Goal: Information Seeking & Learning: Learn about a topic

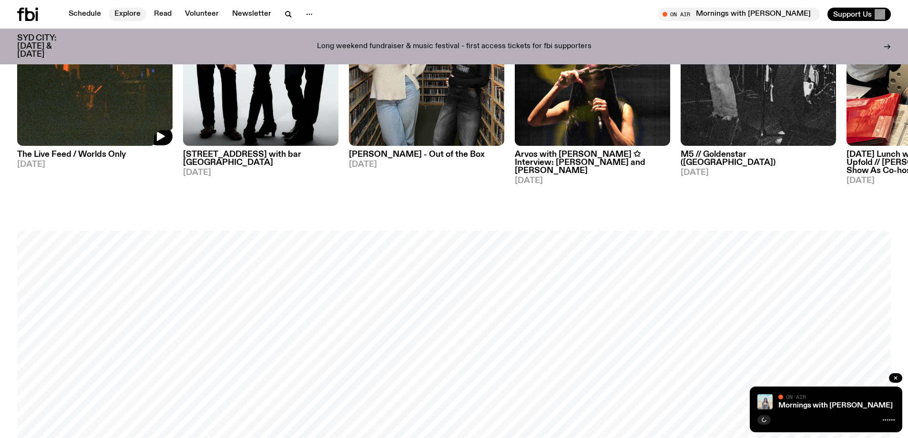
scroll to position [755, 0]
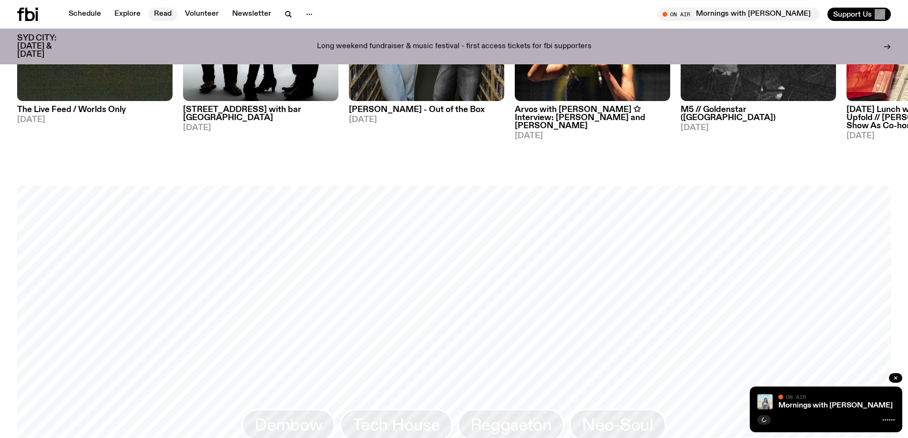
click at [158, 9] on link "Read" at bounding box center [162, 14] width 29 height 13
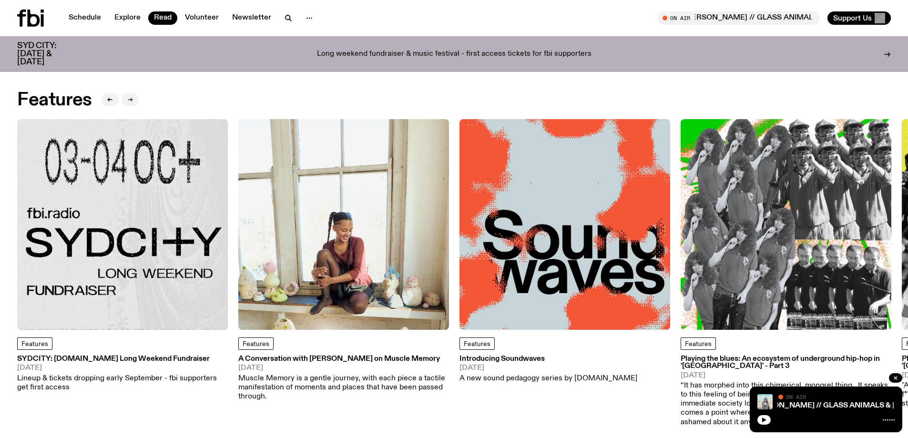
click at [130, 99] on icon "button" at bounding box center [130, 100] width 6 height 6
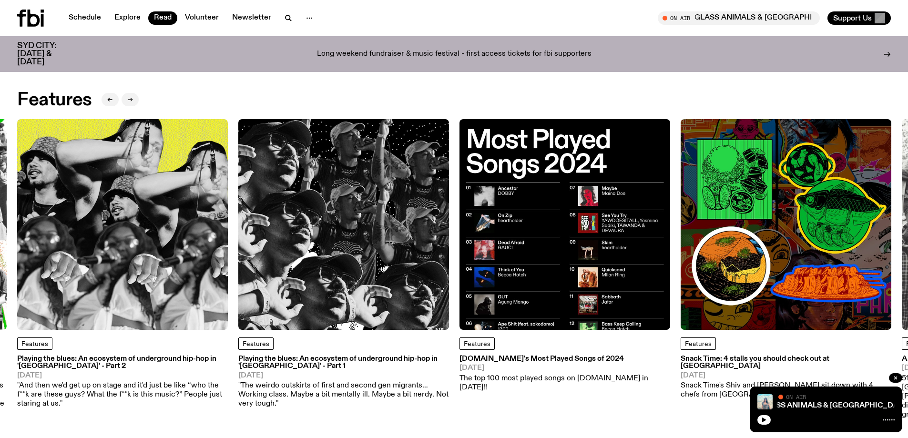
click at [131, 99] on icon "button" at bounding box center [131, 99] width 1 height 3
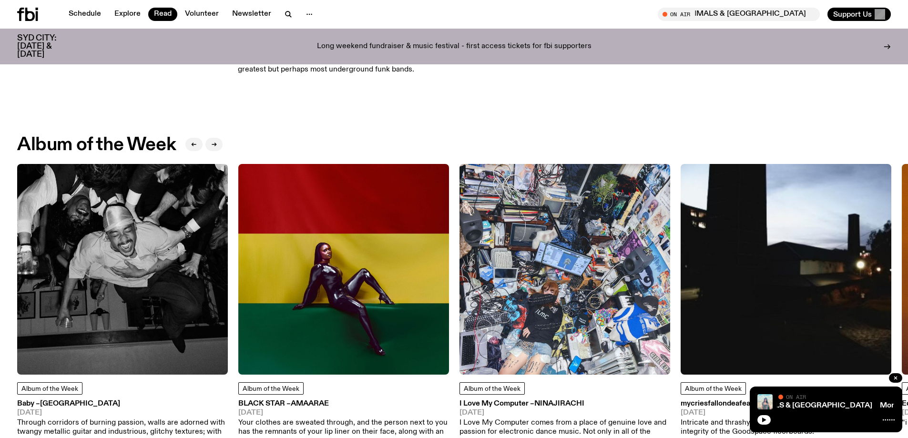
scroll to position [374, 0]
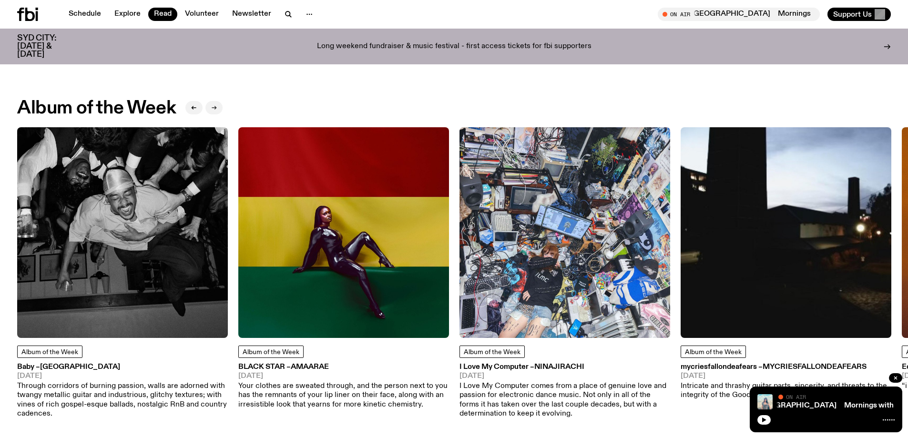
click at [209, 102] on button "button" at bounding box center [213, 107] width 17 height 13
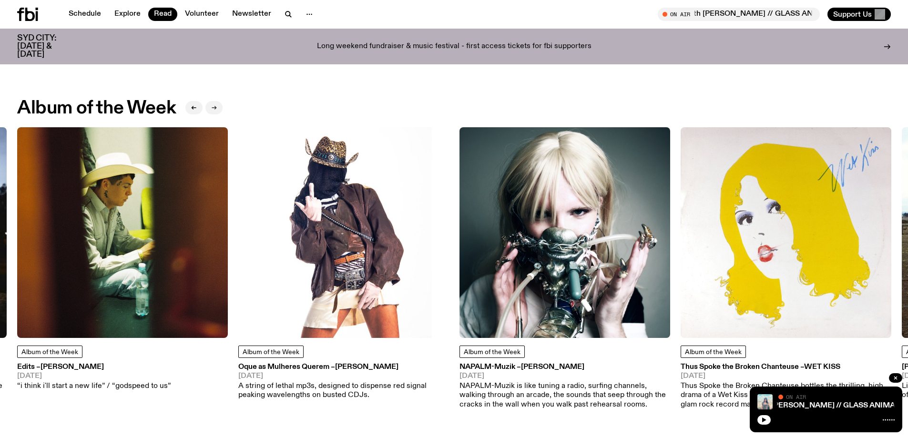
click at [221, 111] on button "button" at bounding box center [213, 107] width 17 height 13
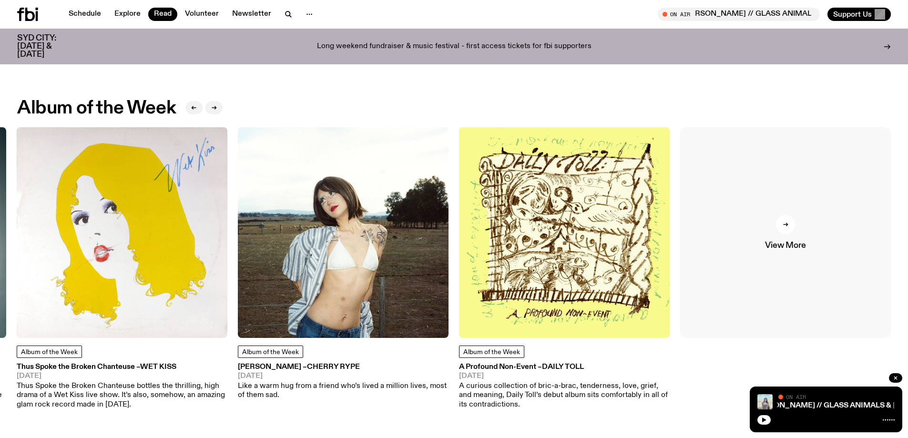
click at [773, 203] on link "View More" at bounding box center [785, 232] width 211 height 211
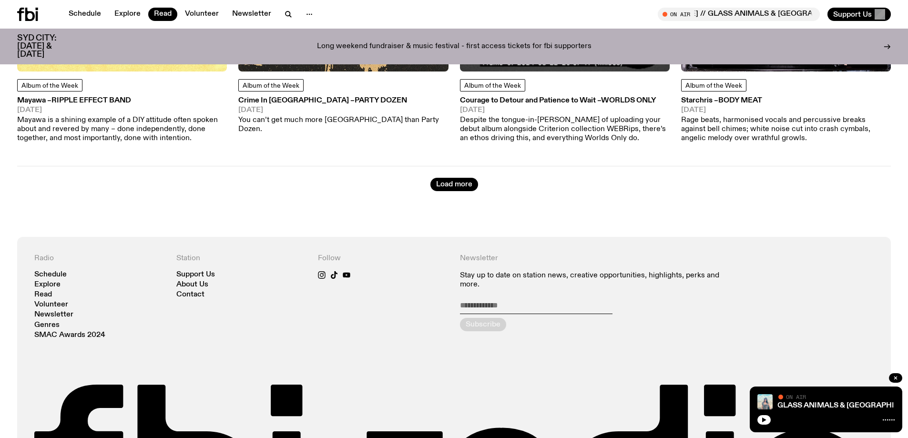
scroll to position [3711, 0]
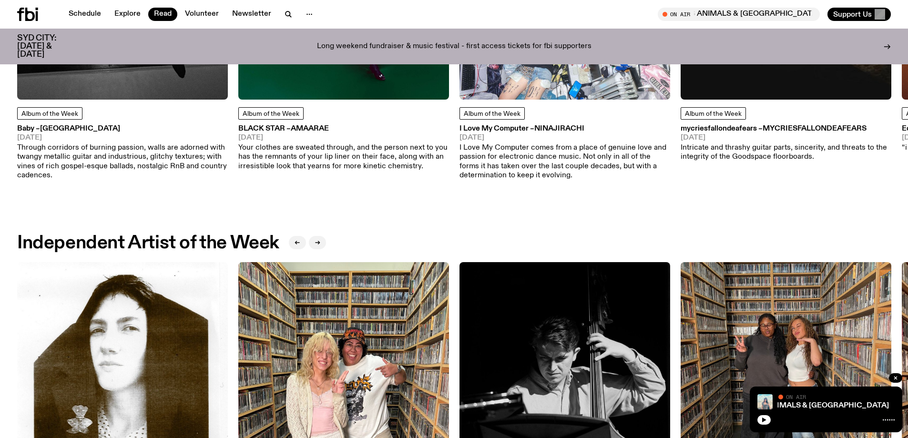
scroll to position [755, 0]
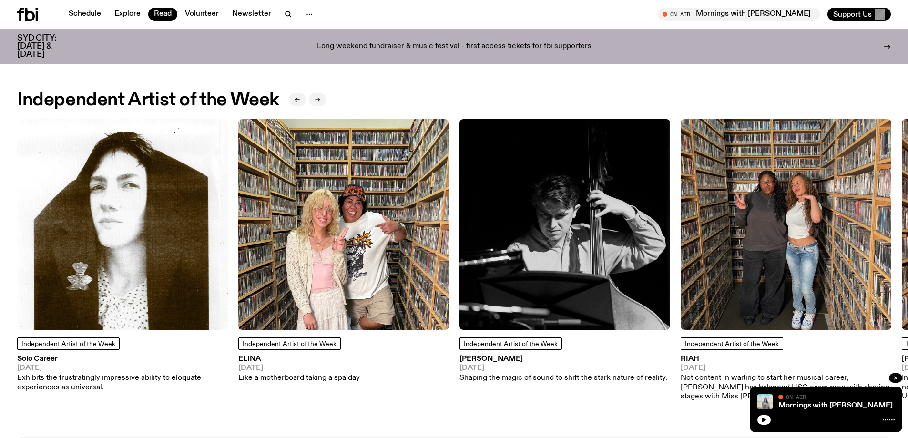
click at [312, 96] on button "button" at bounding box center [317, 99] width 17 height 13
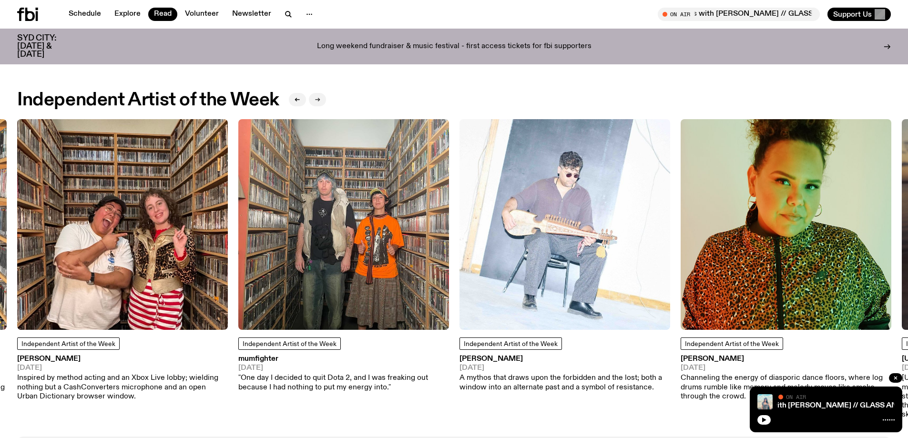
click at [317, 98] on icon "button" at bounding box center [317, 100] width 6 height 6
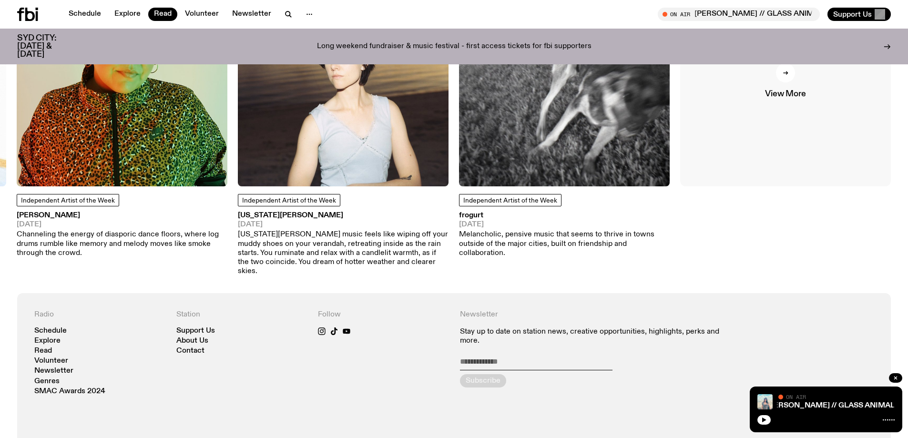
scroll to position [898, 0]
click at [790, 149] on link "View More" at bounding box center [785, 81] width 211 height 211
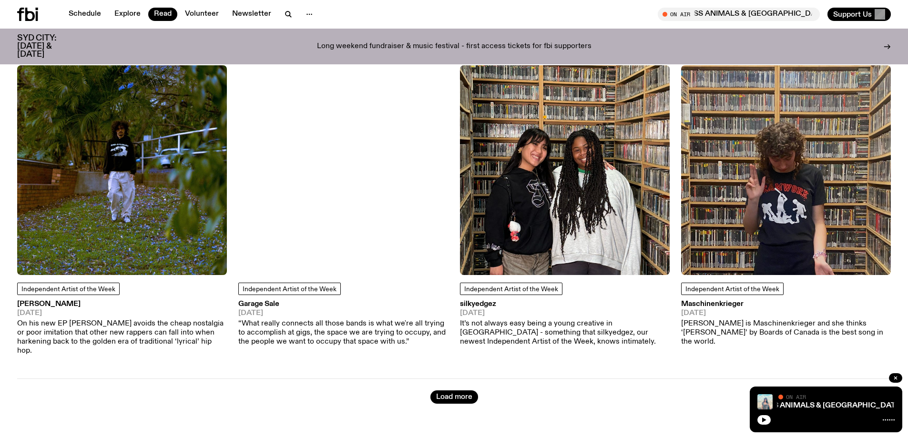
scroll to position [3471, 0]
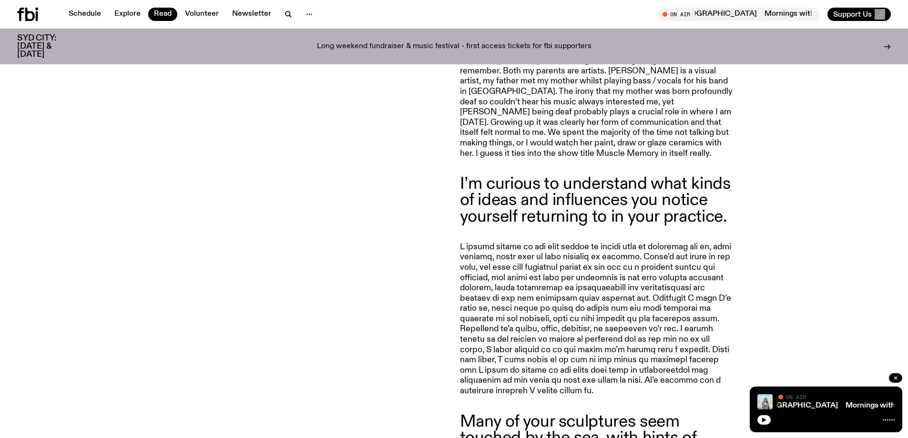
scroll to position [1045, 0]
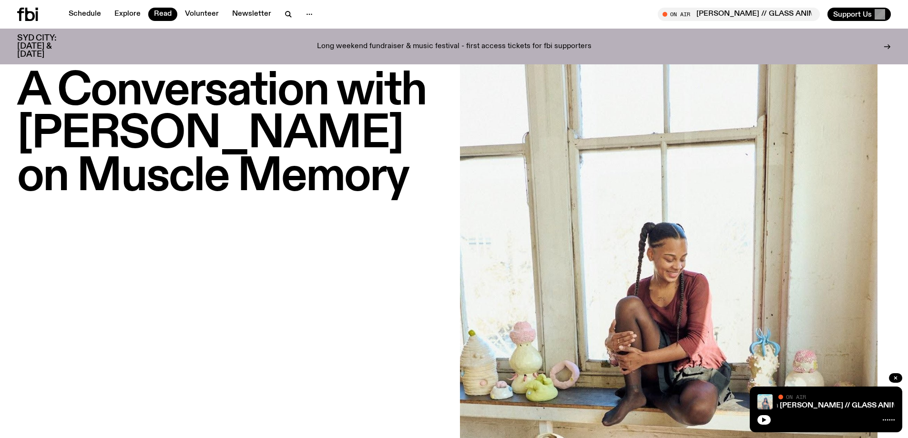
scroll to position [0, 0]
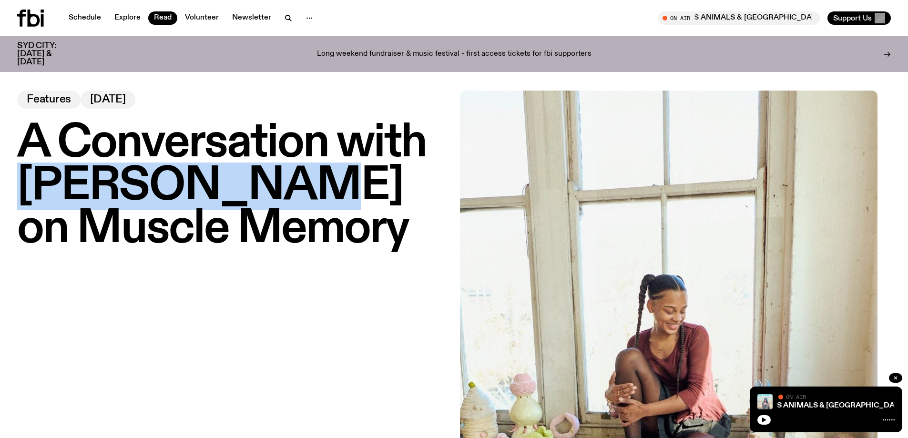
drag, startPoint x: 29, startPoint y: 188, endPoint x: 255, endPoint y: 188, distance: 225.8
click at [255, 188] on h1 "A Conversation with Midori Goto on Muscle Memory" at bounding box center [232, 186] width 431 height 129
copy h1 "Midori Goto"
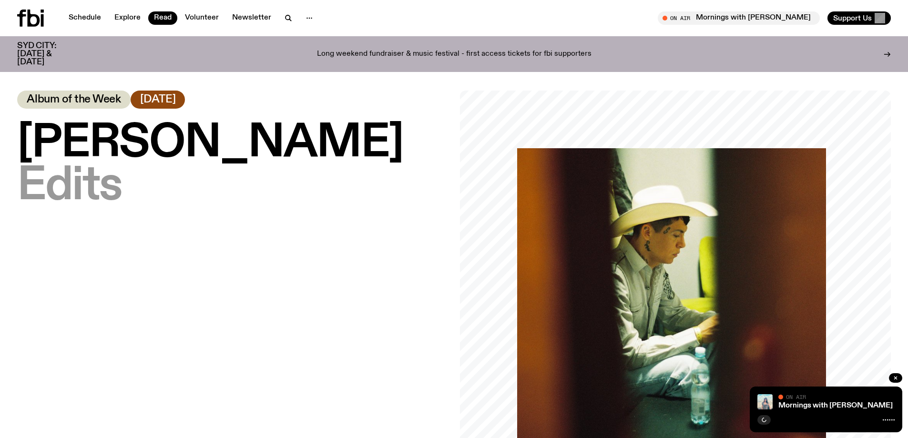
click at [105, 161] on span "[PERSON_NAME]" at bounding box center [210, 144] width 386 height 48
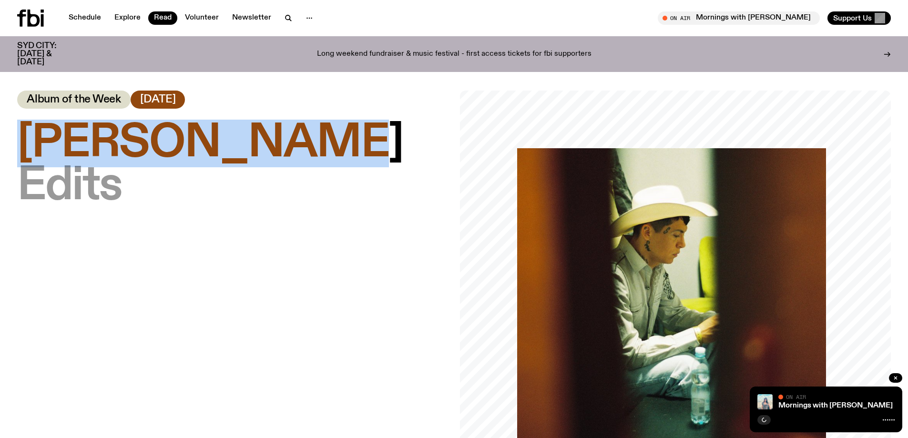
click at [105, 161] on span "[PERSON_NAME]" at bounding box center [210, 144] width 386 height 48
copy span "Chuquimamani-Condori"
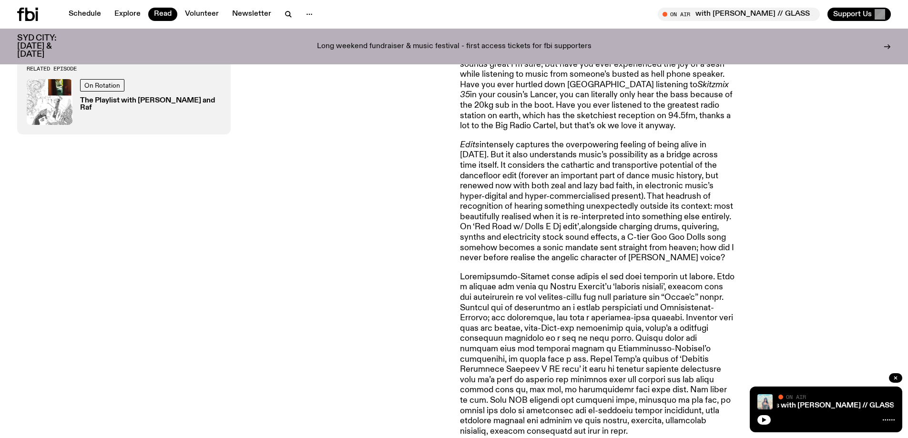
scroll to position [898, 0]
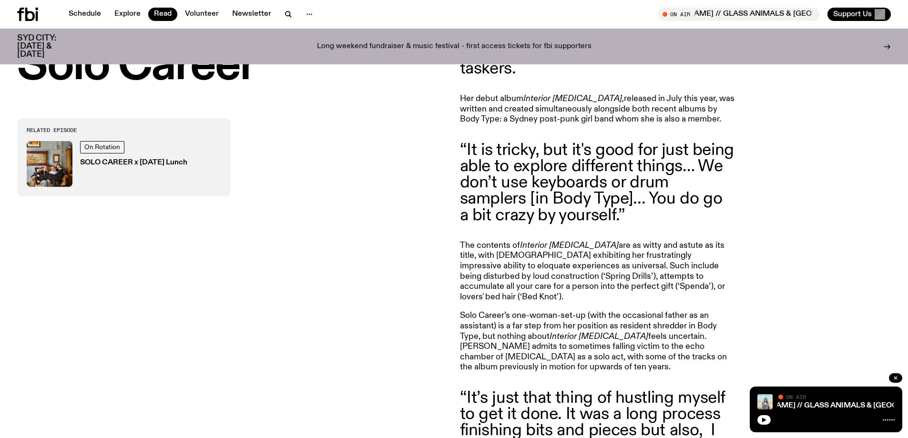
scroll to position [565, 0]
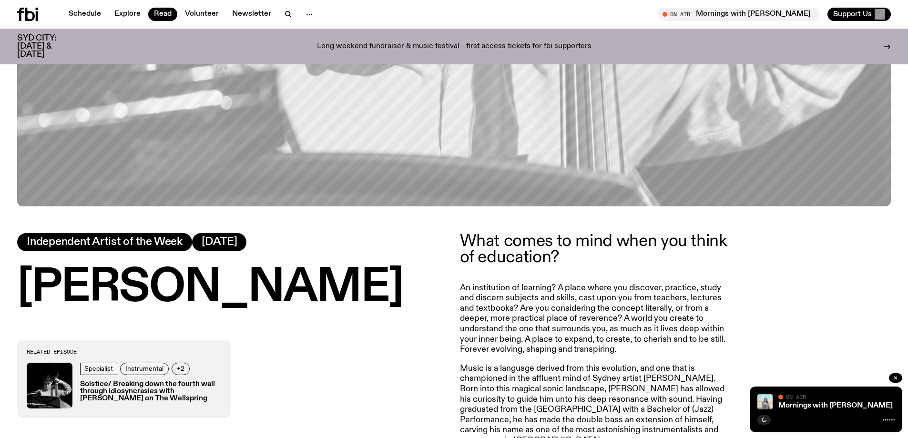
scroll to position [516, 0]
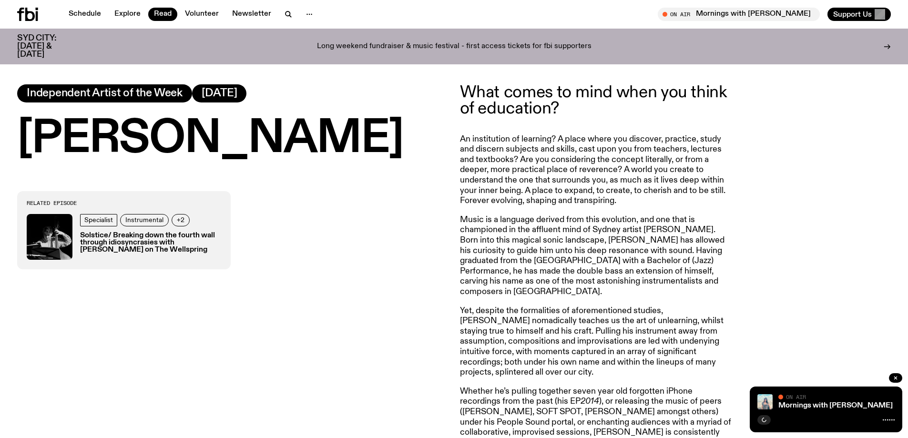
click at [262, 126] on h1 "[PERSON_NAME]" at bounding box center [232, 139] width 431 height 43
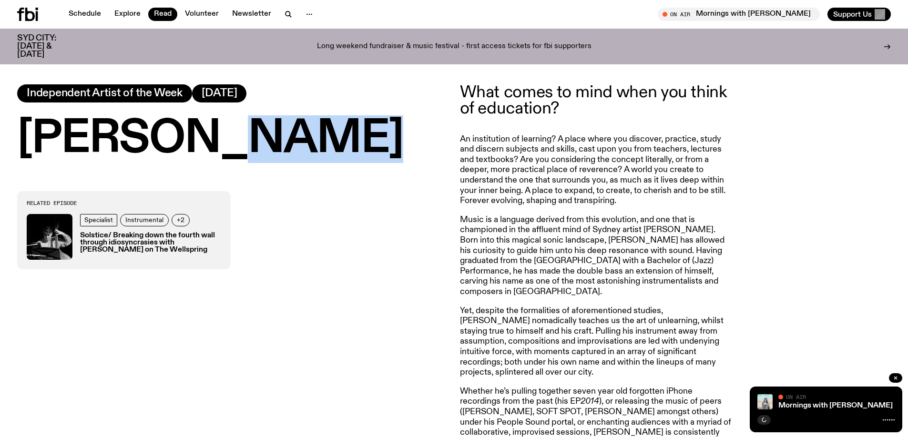
click at [262, 126] on h1 "Jacques Emery" at bounding box center [232, 139] width 431 height 43
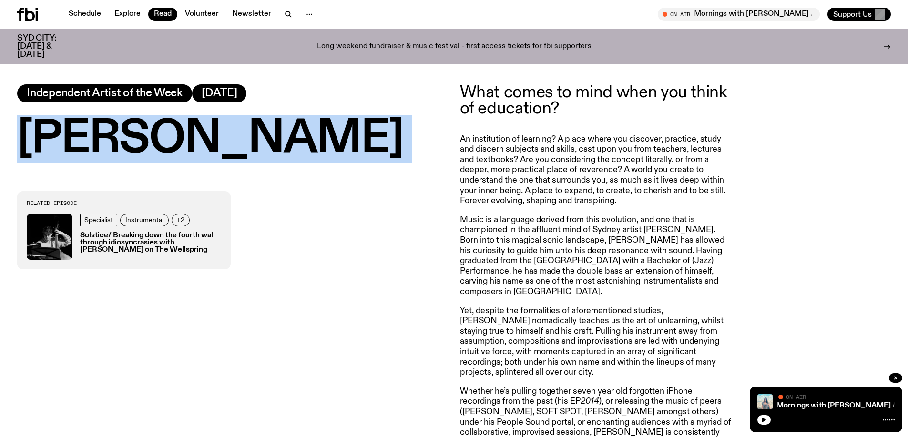
copy h1 "Jacques Emery"
click at [562, 171] on p "An institution of learning? A place where you discover, practice, study and dis…" at bounding box center [597, 170] width 274 height 72
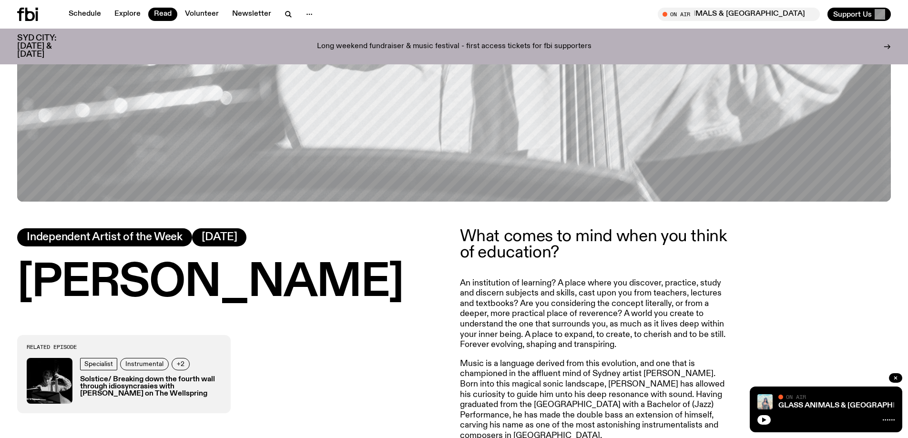
scroll to position [423, 0]
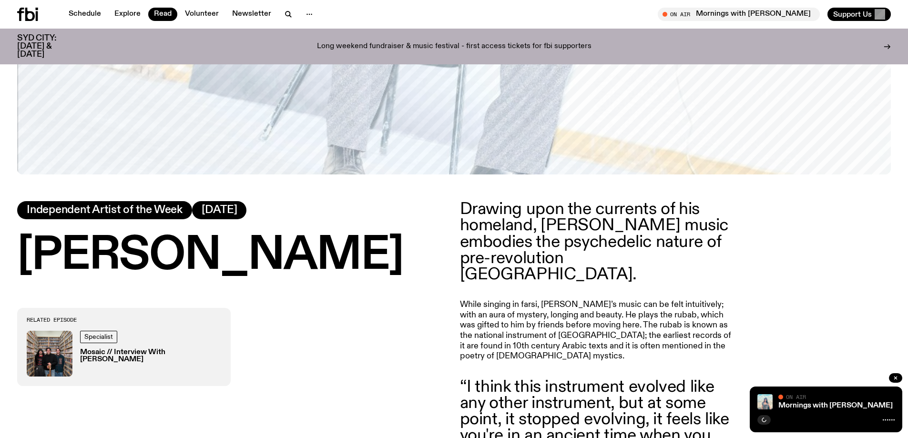
scroll to position [519, 0]
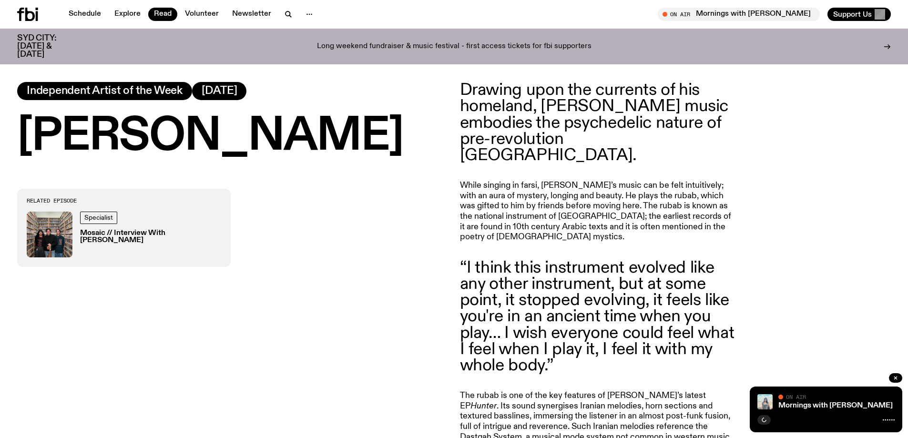
click at [260, 115] on h1 "Ashkan Shafiei" at bounding box center [232, 136] width 431 height 43
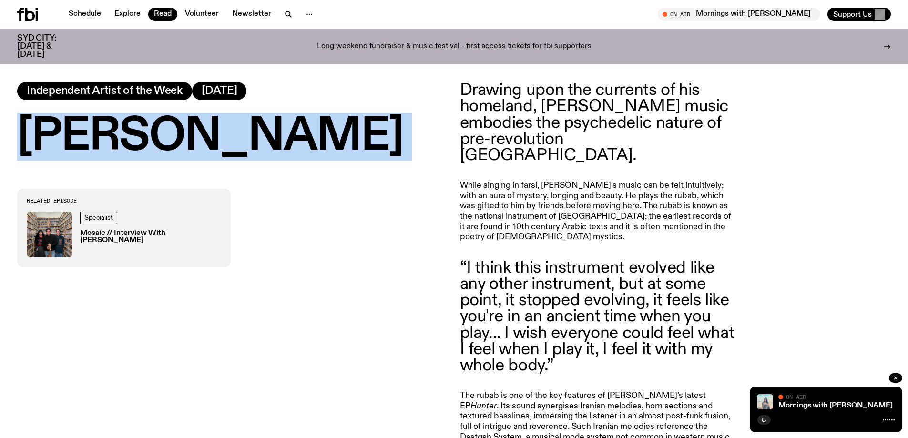
click at [260, 115] on h1 "Ashkan Shafiei" at bounding box center [232, 136] width 431 height 43
copy h1 "Ashkan Shafiei"
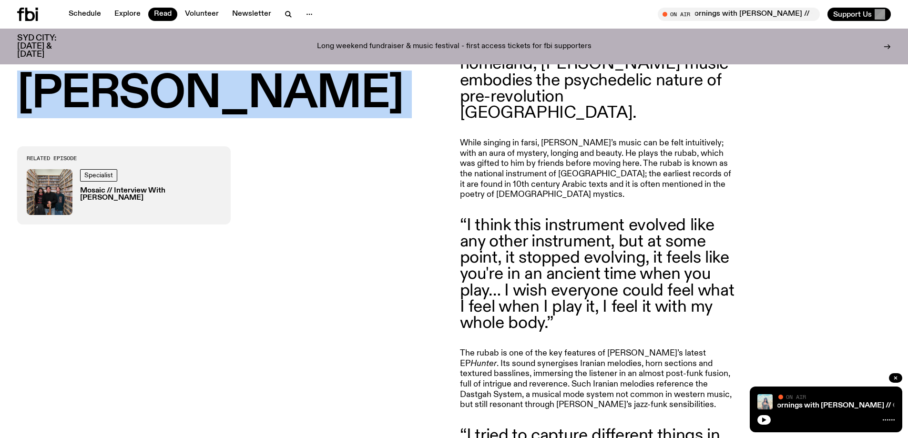
scroll to position [566, 0]
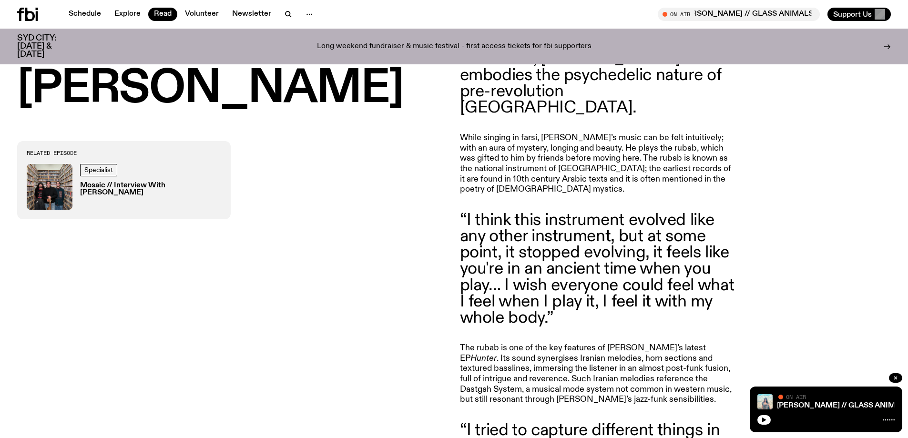
click at [361, 234] on div "Related Episode Specialist Mosaic // Interview With Ashkan Shafiei" at bounding box center [232, 399] width 431 height 517
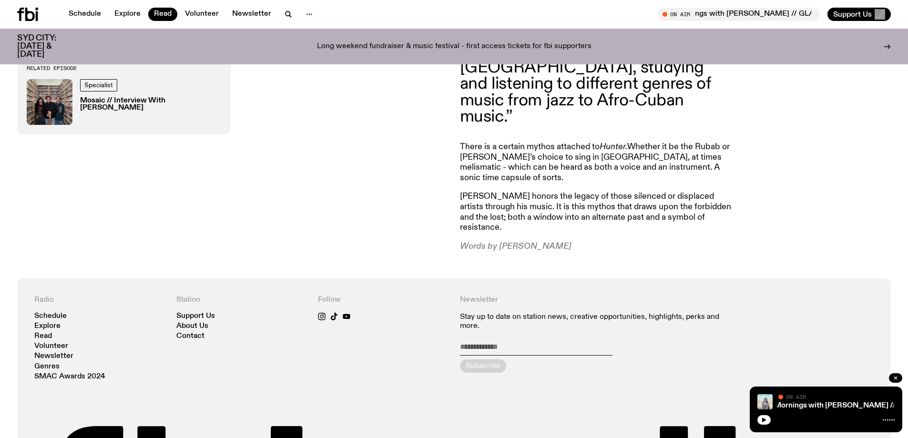
scroll to position [900, 0]
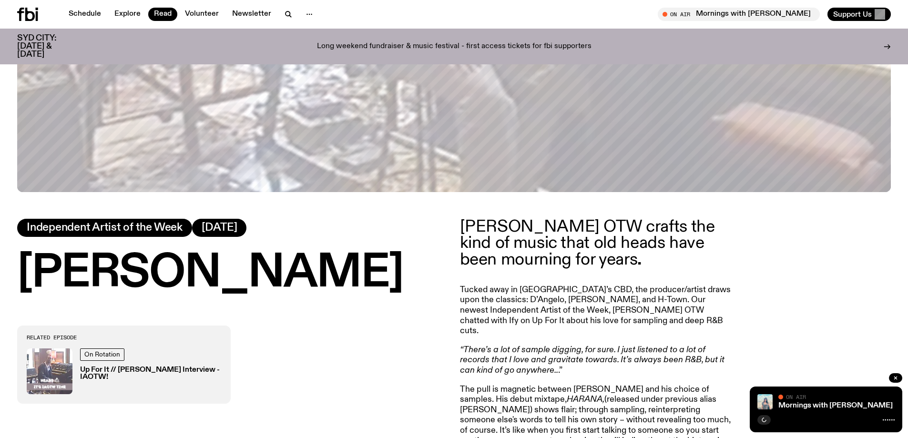
scroll to position [420, 0]
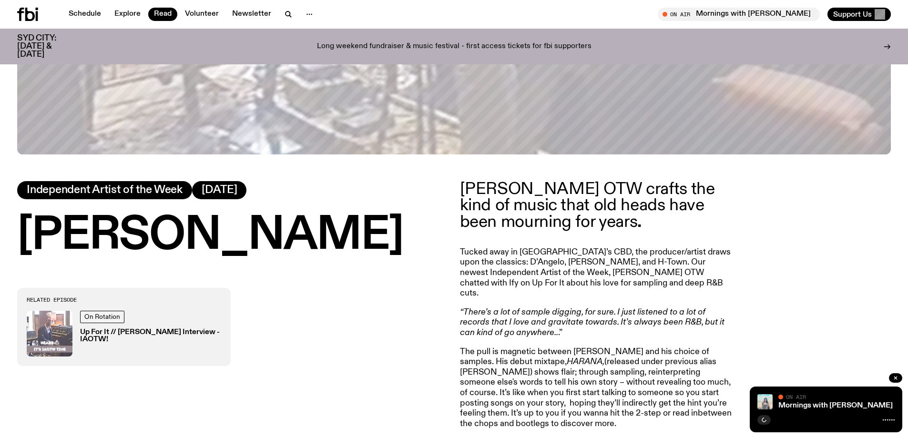
click at [138, 240] on h1 "[PERSON_NAME]" at bounding box center [232, 235] width 431 height 43
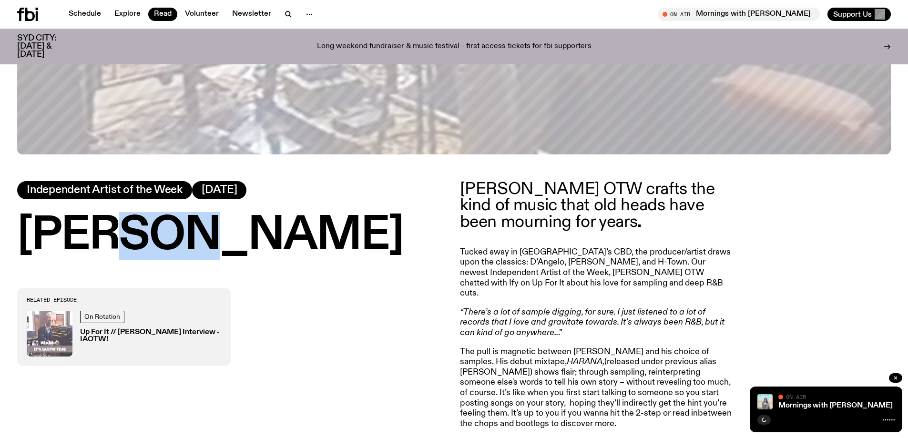
click at [138, 240] on h1 "[PERSON_NAME]" at bounding box center [232, 235] width 431 height 43
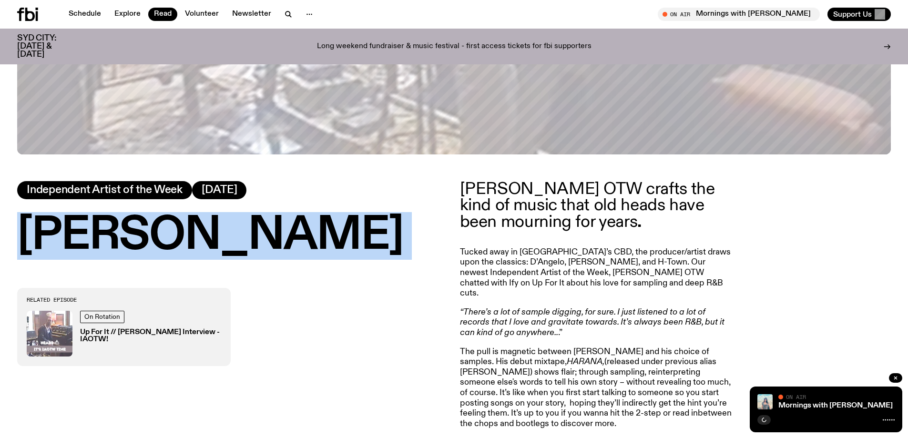
click at [138, 240] on h1 "[PERSON_NAME]" at bounding box center [232, 235] width 431 height 43
copy h1 "[PERSON_NAME]"
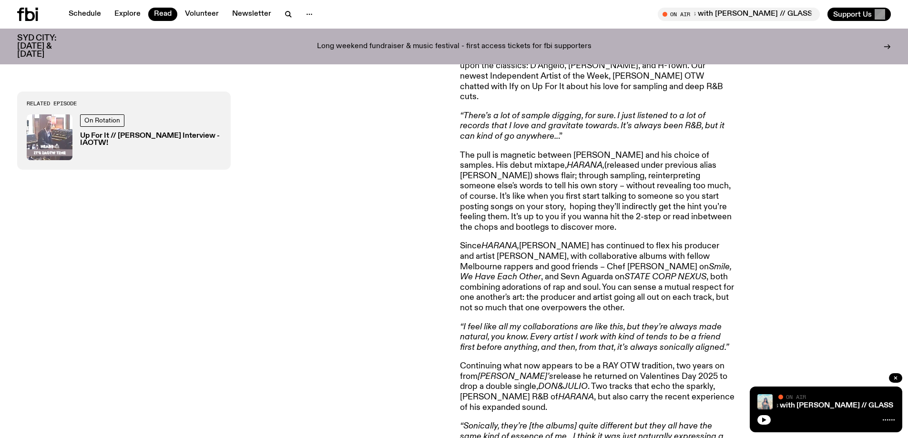
scroll to position [658, 0]
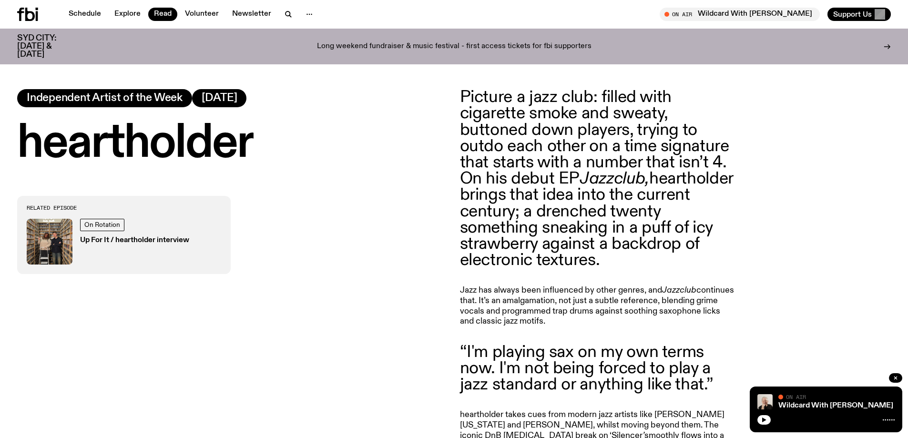
scroll to position [515, 0]
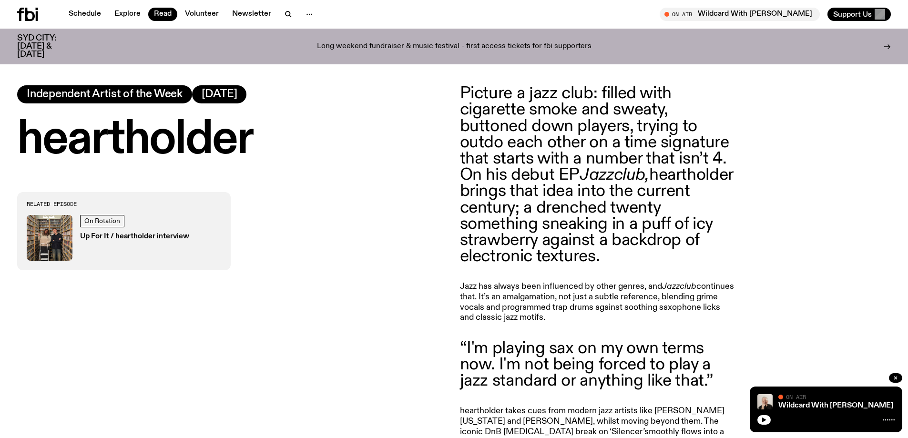
click at [143, 142] on h1 "heartholder" at bounding box center [232, 140] width 431 height 43
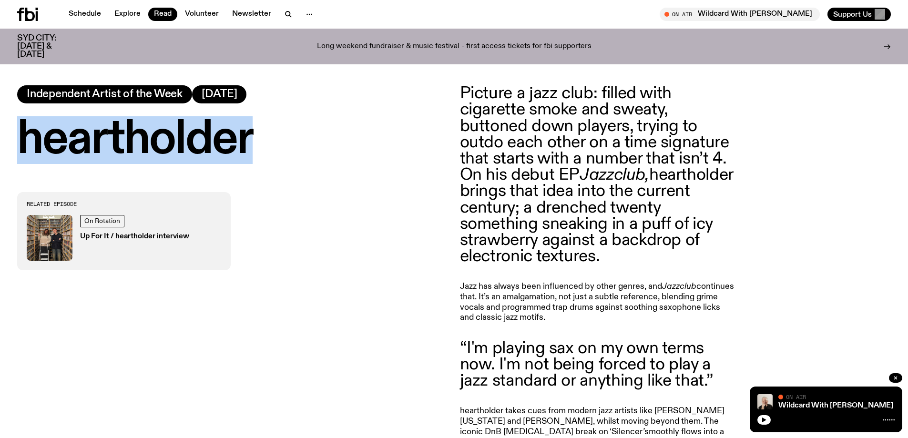
click at [143, 142] on h1 "heartholder" at bounding box center [232, 140] width 431 height 43
copy h1 "heartholder"
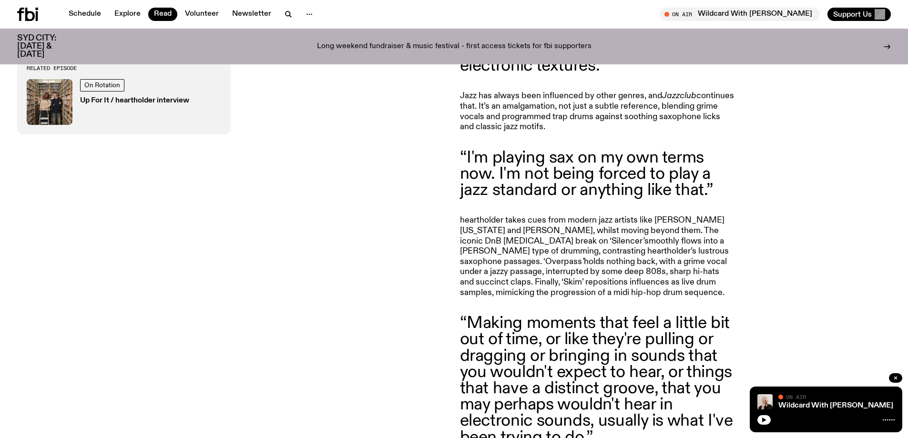
scroll to position [420, 0]
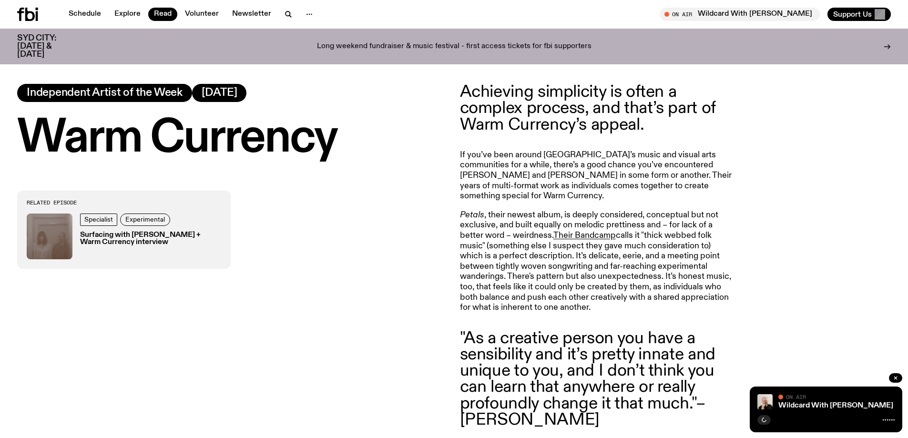
scroll to position [518, 0]
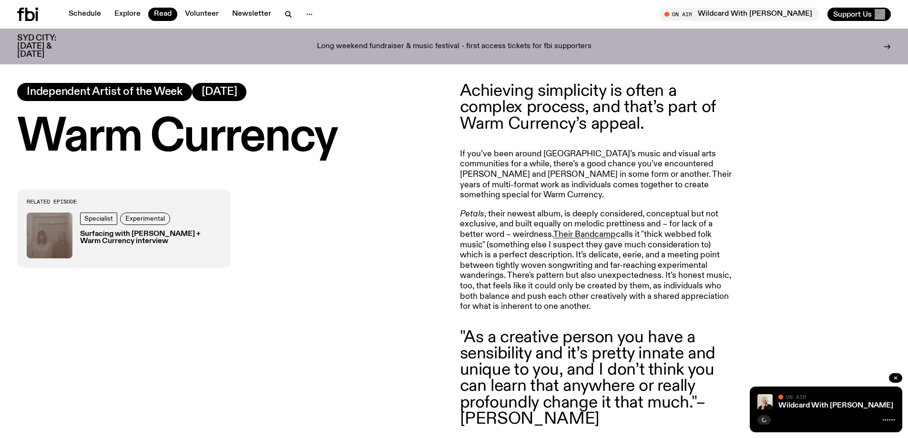
click at [279, 135] on h1 "Warm Currency" at bounding box center [232, 137] width 431 height 43
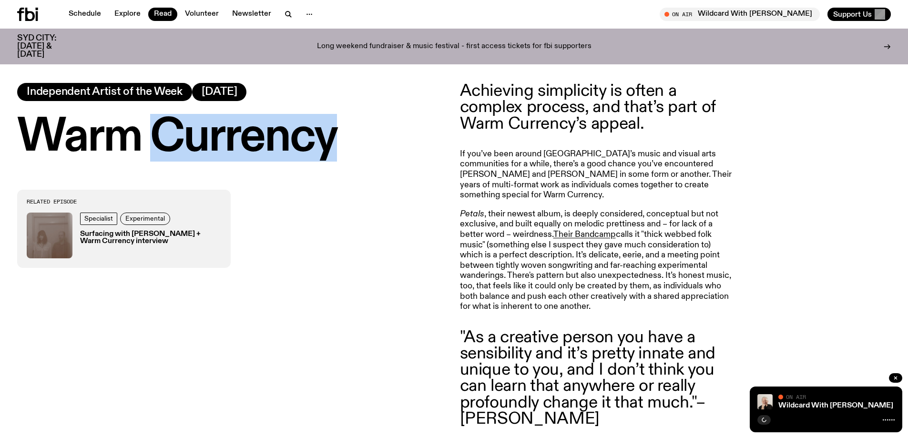
click at [279, 135] on h1 "Warm Currency" at bounding box center [232, 137] width 431 height 43
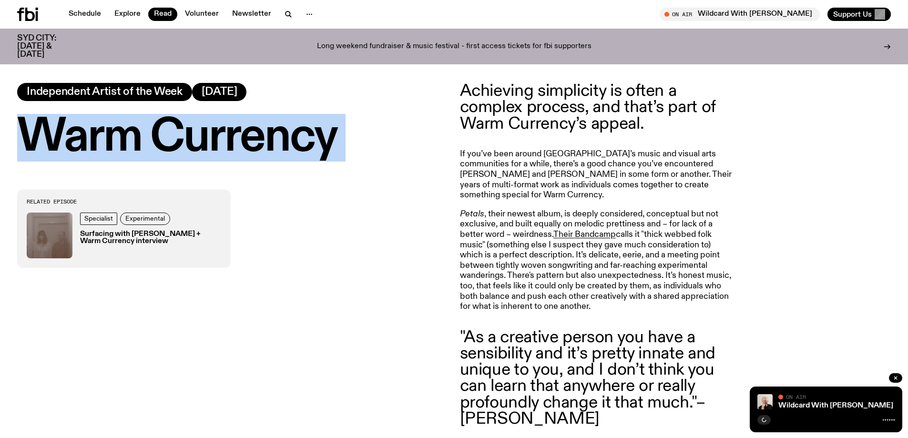
click at [279, 135] on h1 "Warm Currency" at bounding box center [232, 137] width 431 height 43
copy h1 "Warm Currency"
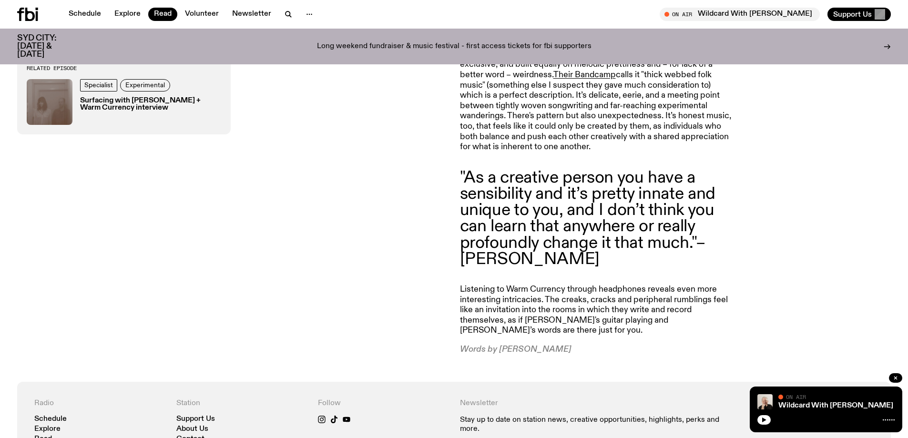
scroll to position [661, 0]
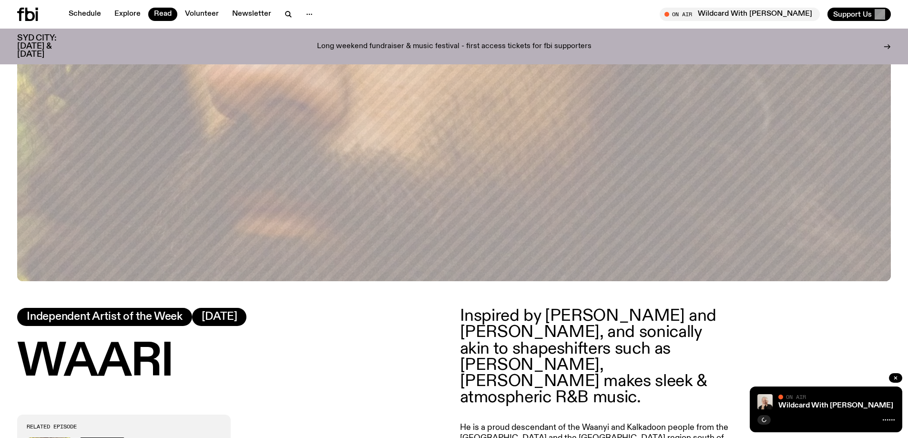
scroll to position [424, 0]
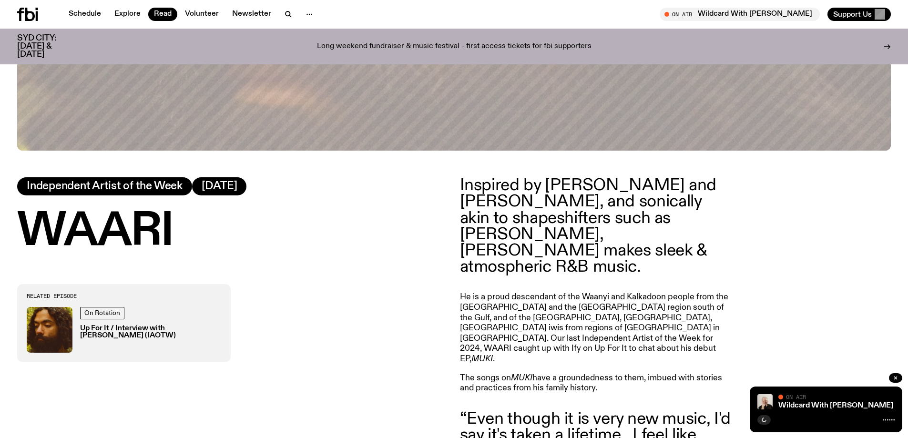
click at [114, 225] on h1 "WAARI" at bounding box center [232, 232] width 431 height 43
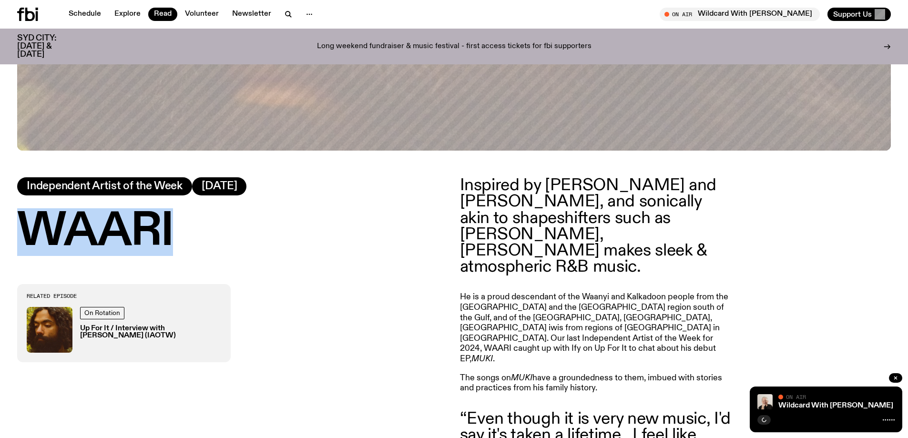
click at [114, 225] on h1 "WAARI" at bounding box center [232, 232] width 431 height 43
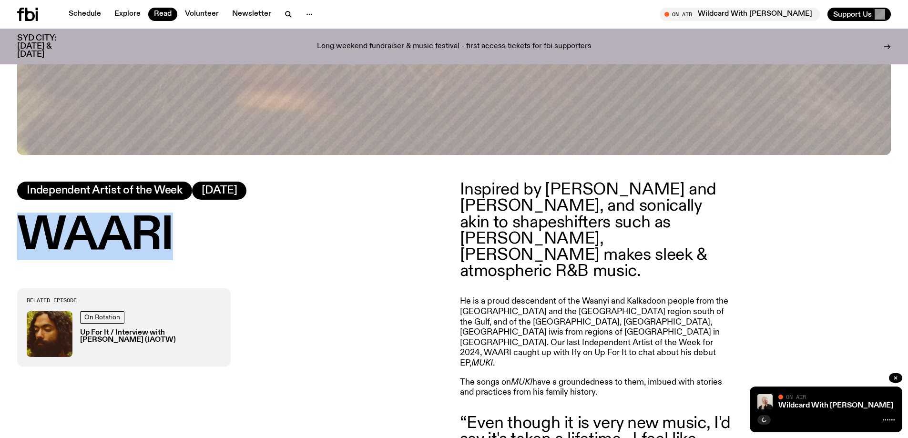
copy h1 "WAARI"
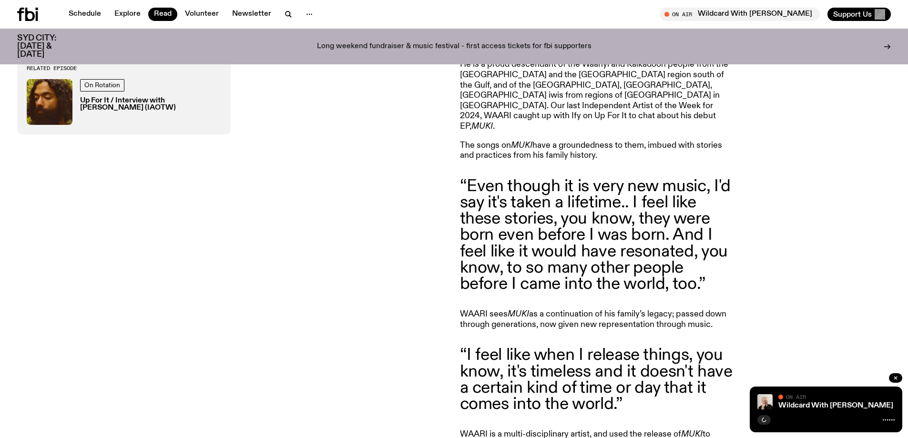
scroll to position [705, 0]
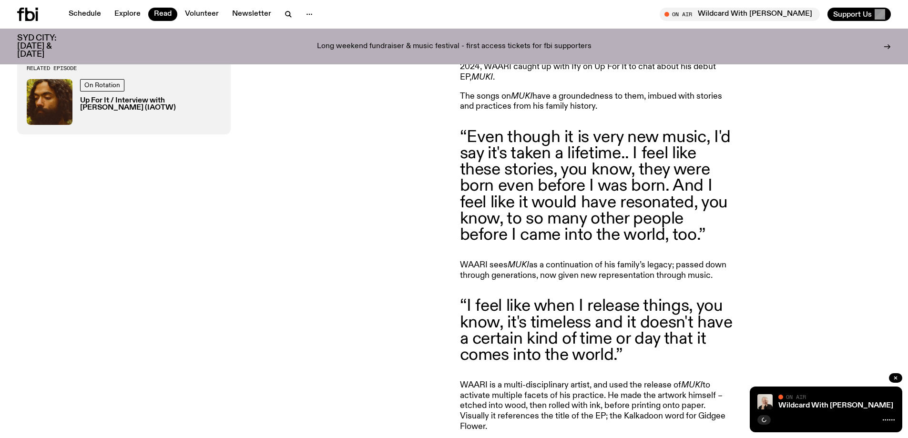
click at [395, 169] on div "Related Episode On Rotation Up For It / Interview with WAARI (IAOTW)" at bounding box center [232, 332] width 431 height 660
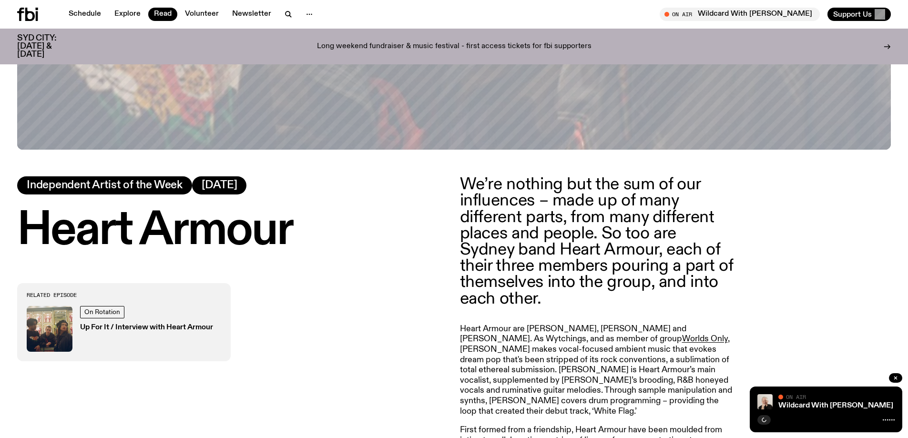
scroll to position [472, 0]
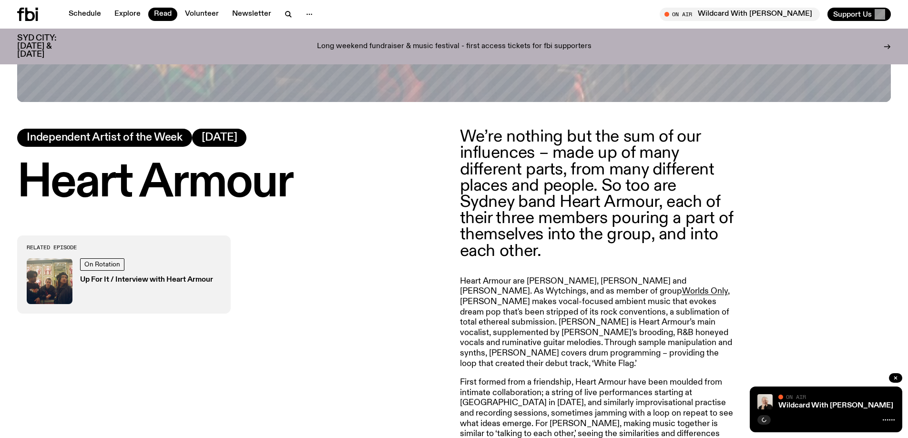
click at [271, 178] on h1 "Heart Armour" at bounding box center [232, 183] width 431 height 43
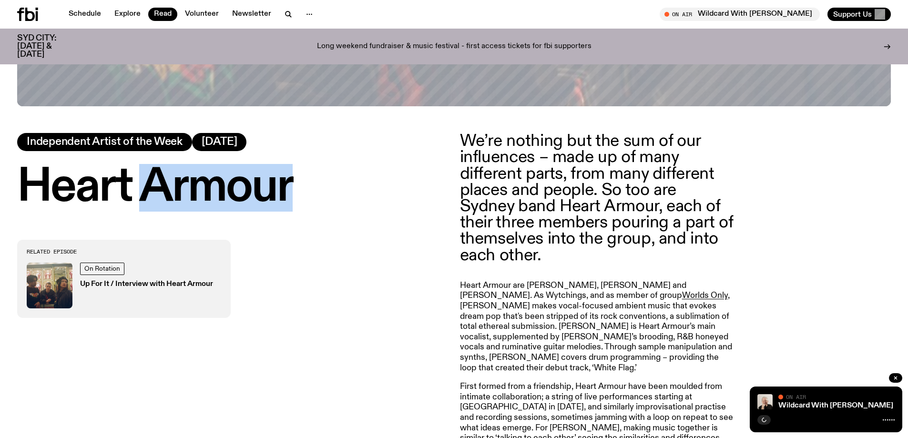
click at [271, 178] on h1 "Heart Armour" at bounding box center [232, 187] width 431 height 43
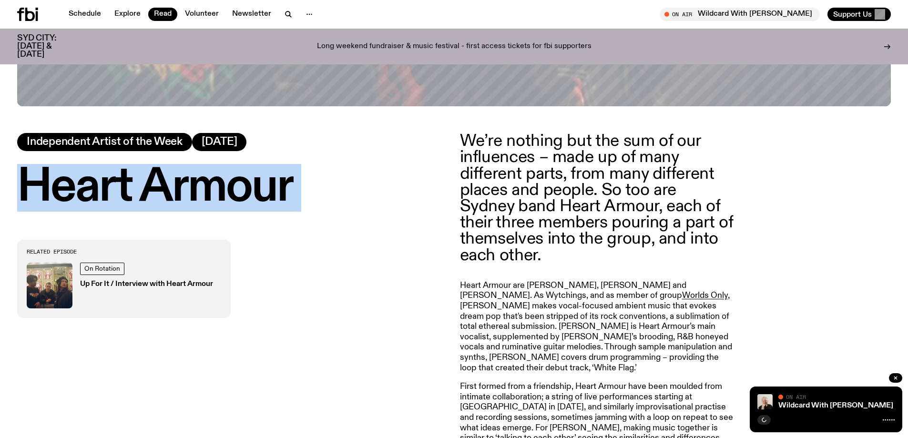
click at [271, 178] on h1 "Heart Armour" at bounding box center [232, 187] width 431 height 43
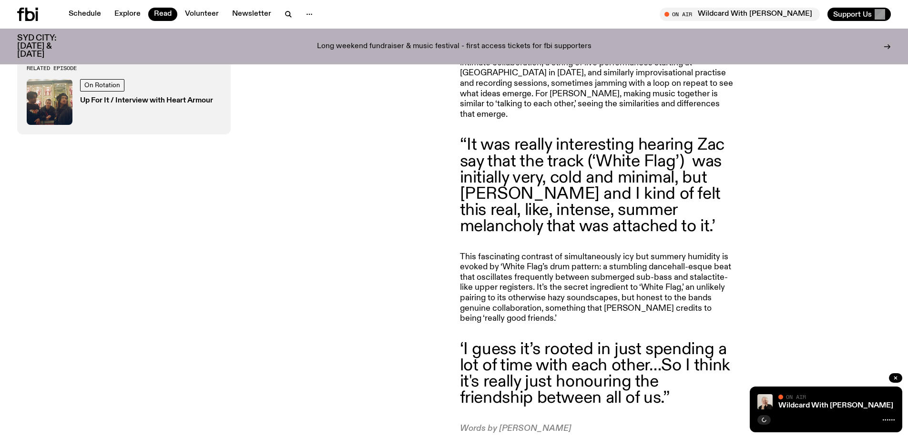
scroll to position [801, 0]
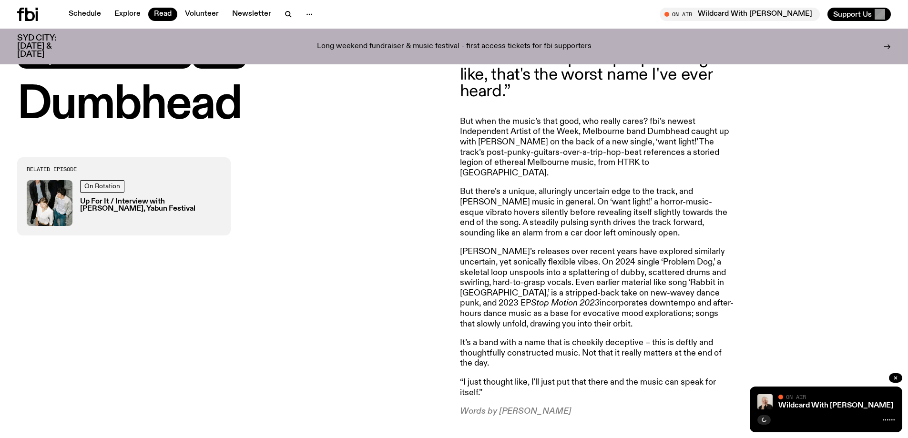
scroll to position [612, 0]
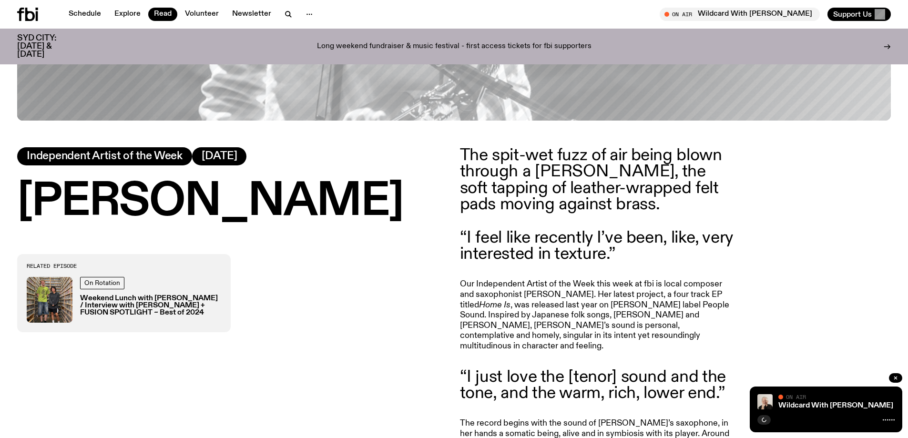
scroll to position [470, 0]
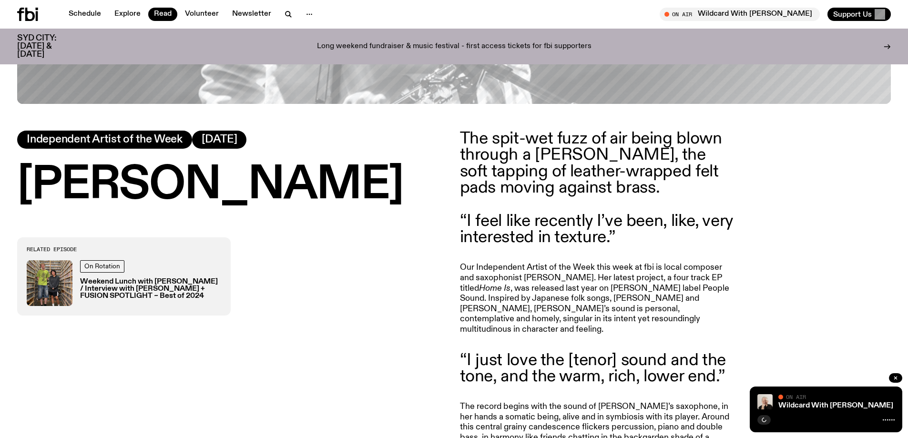
click at [288, 188] on h1 "[PERSON_NAME]" at bounding box center [232, 185] width 431 height 43
click at [288, 188] on h1 "Hinano Fujisaki" at bounding box center [232, 185] width 431 height 43
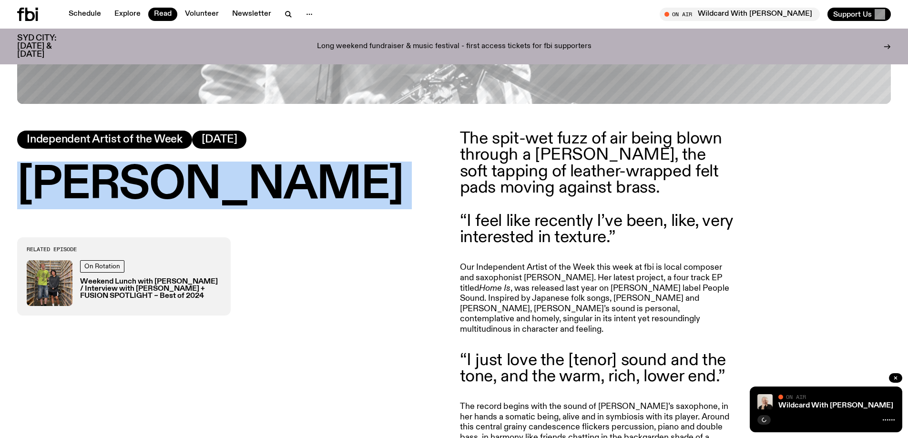
copy h1 "Hinano Fujisaki"
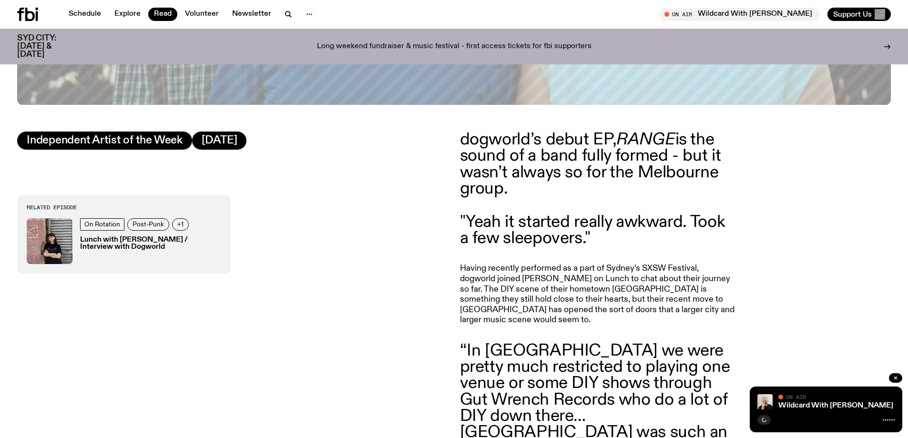
scroll to position [465, 0]
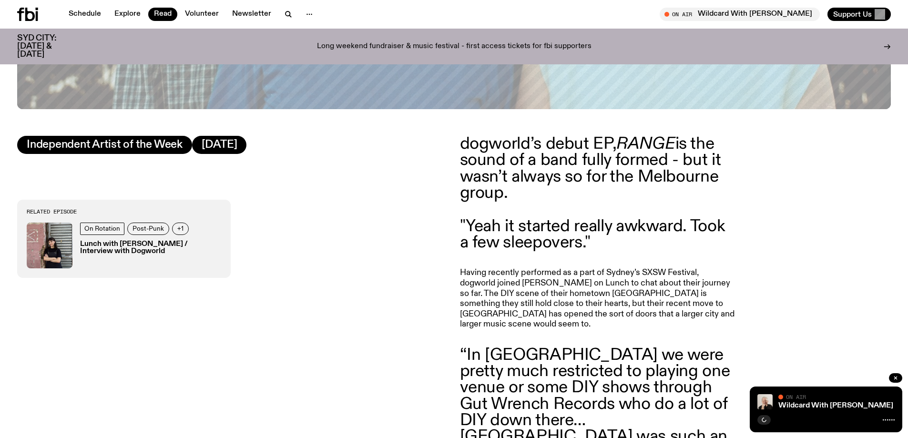
click at [492, 142] on p "dogworld’s debut EP, RANGE is the sound of a band fully formed - but it wasn’t …" at bounding box center [597, 168] width 274 height 65
copy p "dogworld’s"
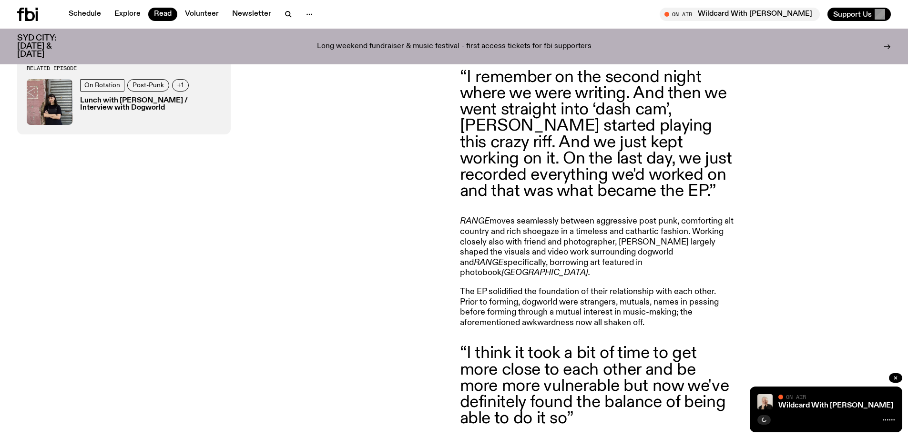
scroll to position [1084, 0]
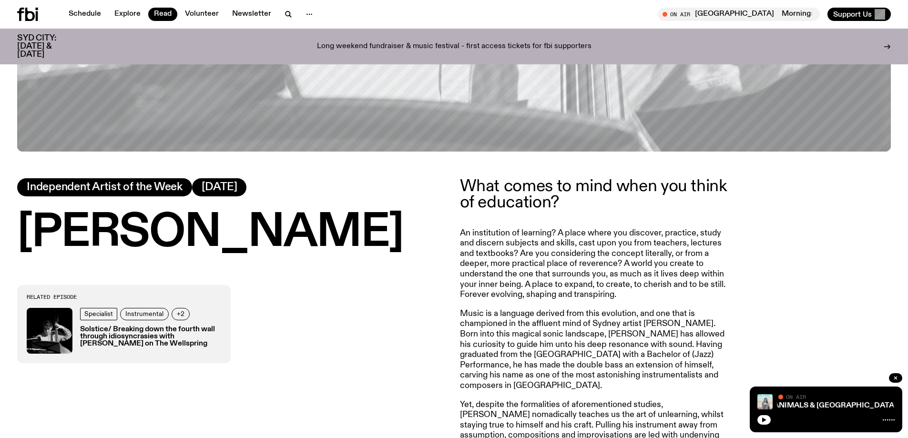
scroll to position [423, 0]
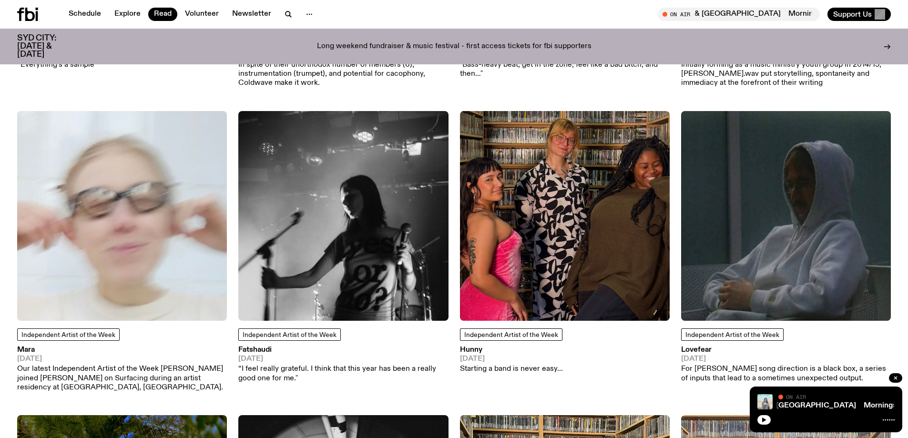
scroll to position [2899, 0]
